Goal: Task Accomplishment & Management: Manage account settings

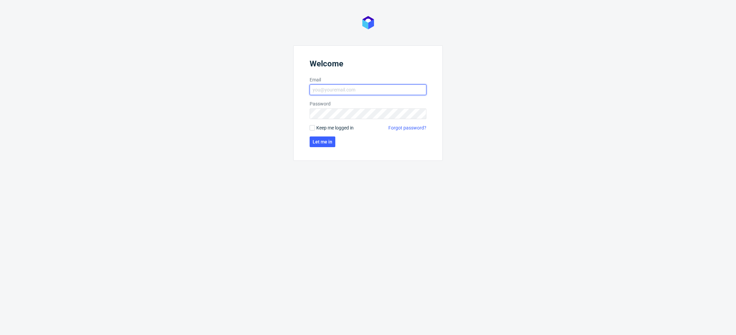
type input "[EMAIL_ADDRESS][DOMAIN_NAME]"
click at [337, 143] on form "Welcome Email [EMAIL_ADDRESS][DOMAIN_NAME] Password Keep me logged in Forgot pa…" at bounding box center [367, 102] width 149 height 115
click at [326, 144] on span "Let me in" at bounding box center [322, 141] width 20 height 5
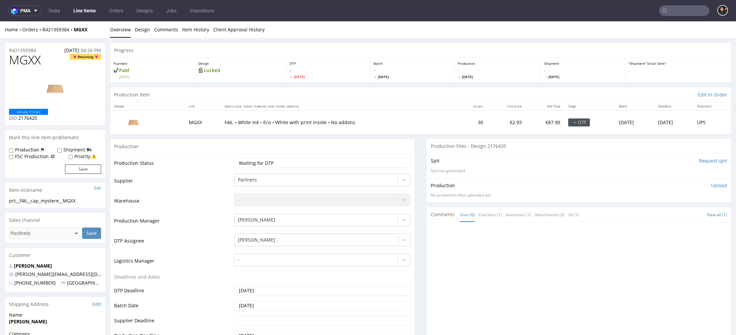
click at [80, 15] on link "Line Items" at bounding box center [84, 10] width 30 height 11
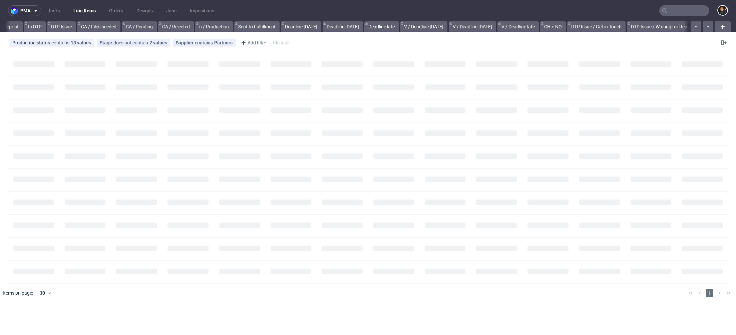
scroll to position [0, 543]
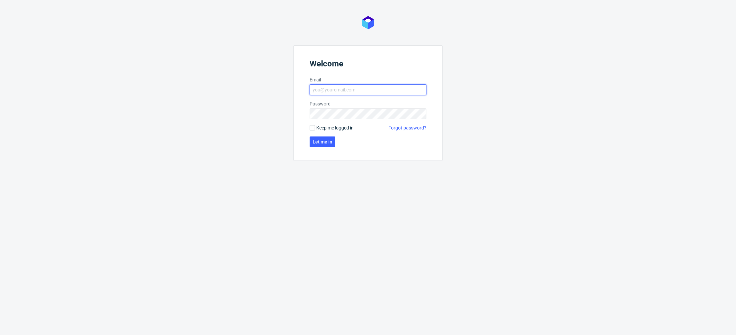
type input "[EMAIL_ADDRESS][DOMAIN_NAME]"
click at [346, 128] on span "Keep me logged in" at bounding box center [334, 127] width 37 height 7
click at [315, 128] on input "Keep me logged in" at bounding box center [311, 127] width 5 height 5
checkbox input "true"
click at [332, 139] on form "Welcome Email [EMAIL_ADDRESS][DOMAIN_NAME] Password Keep me logged in Forgot pa…" at bounding box center [367, 102] width 149 height 115
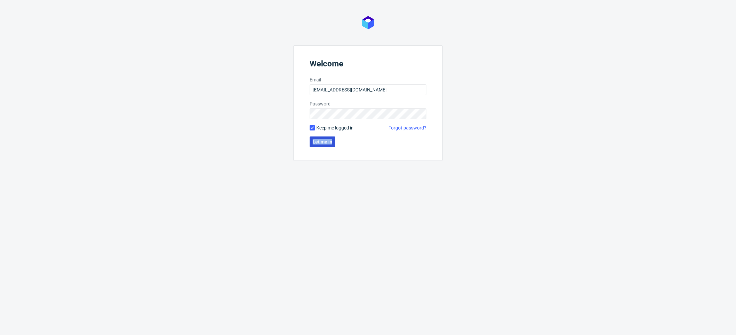
click at [324, 141] on span "Let me in" at bounding box center [322, 141] width 20 height 5
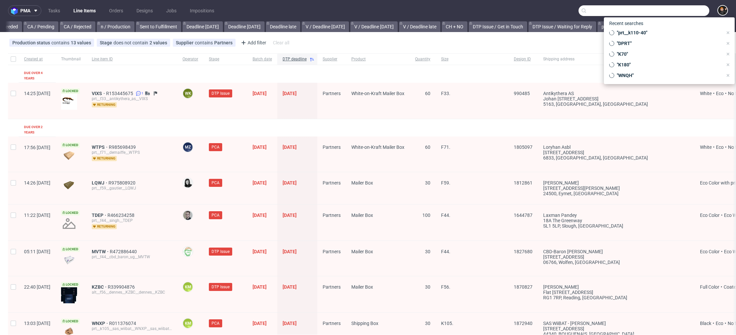
drag, startPoint x: 682, startPoint y: 7, endPoint x: 682, endPoint y: 11, distance: 4.3
click at [682, 7] on input "text" at bounding box center [643, 10] width 131 height 11
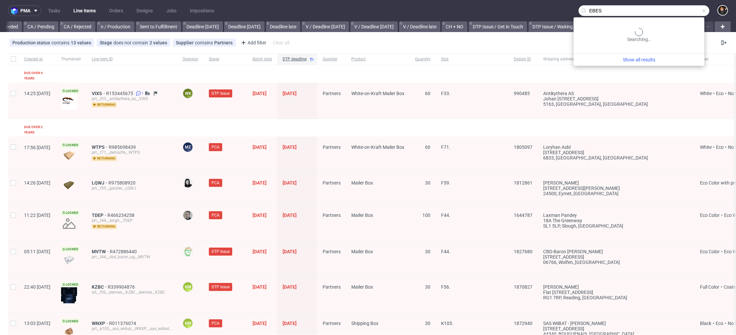
type input "EBES"
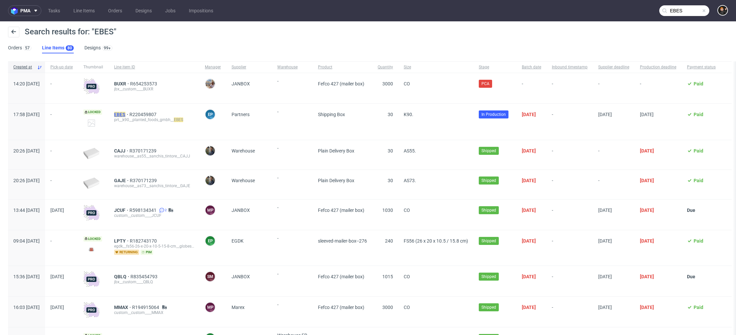
click at [125, 115] on mark "EBES" at bounding box center [119, 114] width 11 height 5
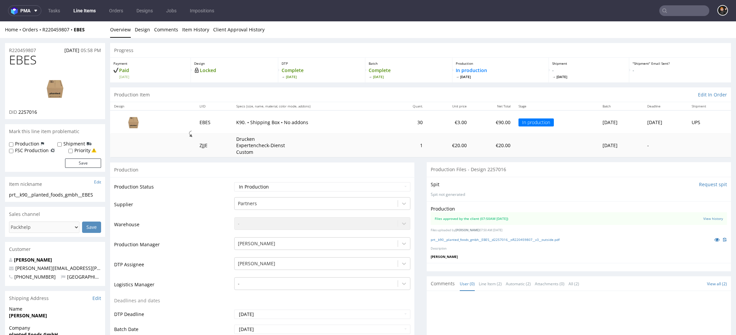
scroll to position [193, 0]
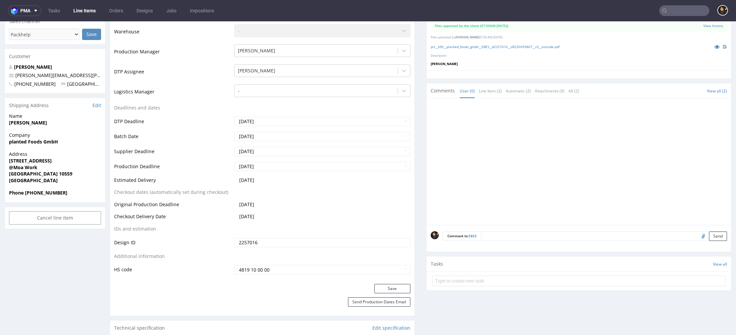
click at [382, 284] on div "Production Status Waiting for Artwork Waiting for Diecut Waiting for Mockup Wai…" at bounding box center [262, 133] width 304 height 299
click at [384, 293] on button "Save" at bounding box center [392, 288] width 36 height 9
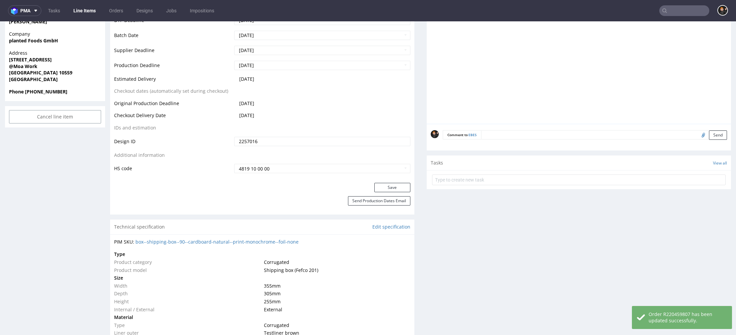
scroll to position [0, 0]
